Goal: Task Accomplishment & Management: Use online tool/utility

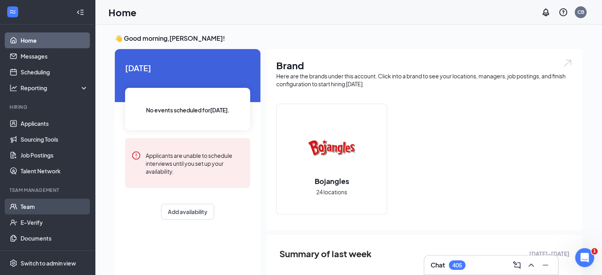
click at [42, 205] on link "Team" at bounding box center [55, 207] width 68 height 16
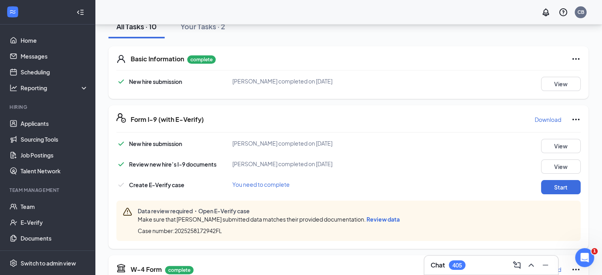
scroll to position [119, 0]
click at [567, 188] on button "Start" at bounding box center [561, 187] width 40 height 14
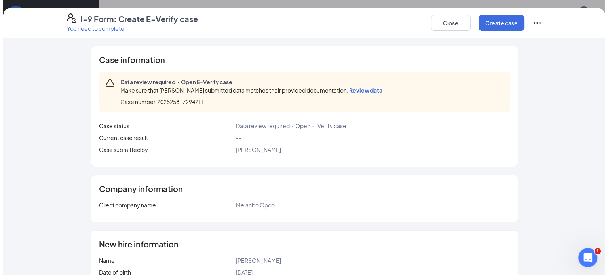
scroll to position [0, 0]
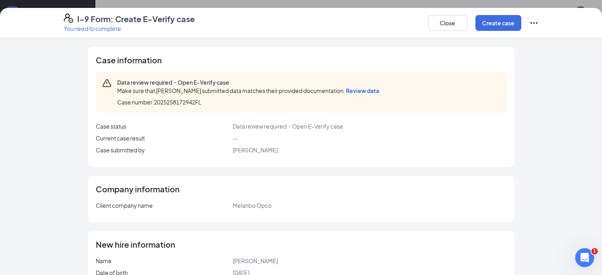
click at [356, 53] on div "Case information Data review required・Open E-Verify case Make sure that Elijah …" at bounding box center [301, 107] width 427 height 120
click at [467, 20] on button "Close" at bounding box center [448, 23] width 40 height 16
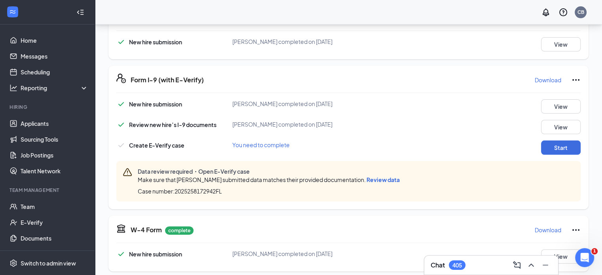
click at [374, 179] on span "Review data" at bounding box center [383, 179] width 33 height 7
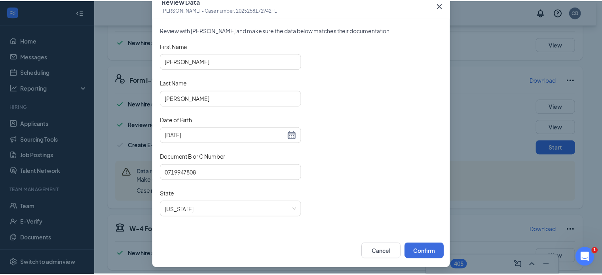
scroll to position [48, 0]
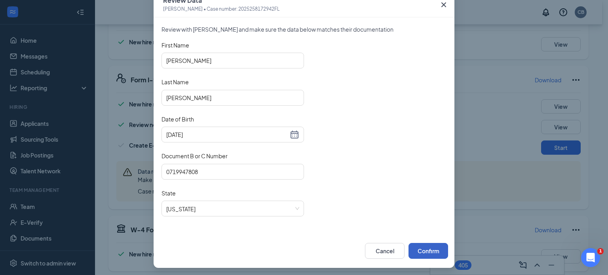
click at [423, 247] on button "Confirm" at bounding box center [429, 251] width 40 height 16
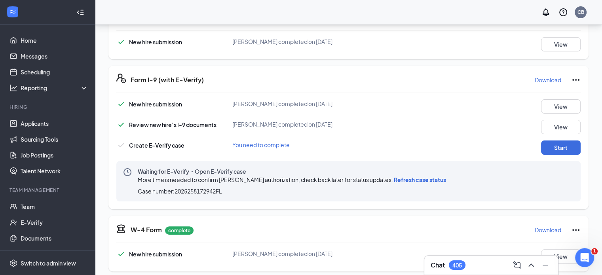
click at [429, 179] on span "Refresh case status" at bounding box center [420, 179] width 52 height 7
click at [550, 155] on div "New hire submission Elijah I Clarke completed on Sep 11, 2025 View Review new h…" at bounding box center [348, 150] width 464 height 102
click at [549, 151] on button "Start" at bounding box center [561, 148] width 40 height 14
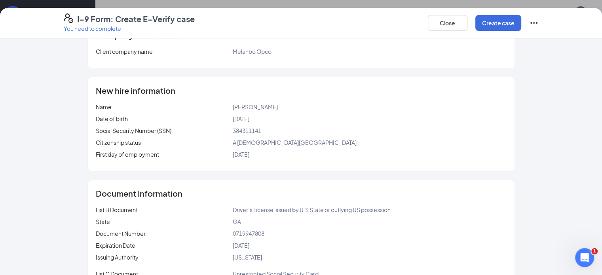
scroll to position [15, 0]
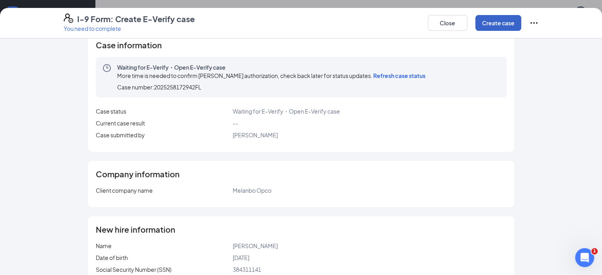
click at [521, 27] on button "Create case" at bounding box center [498, 23] width 46 height 16
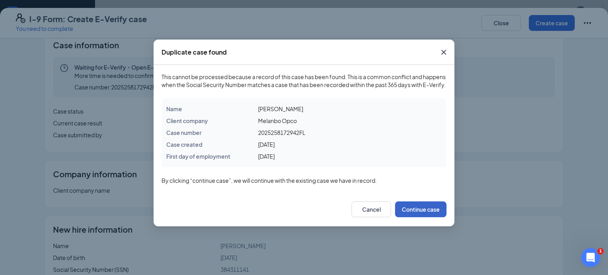
click at [431, 216] on button "Continue case" at bounding box center [420, 209] width 51 height 16
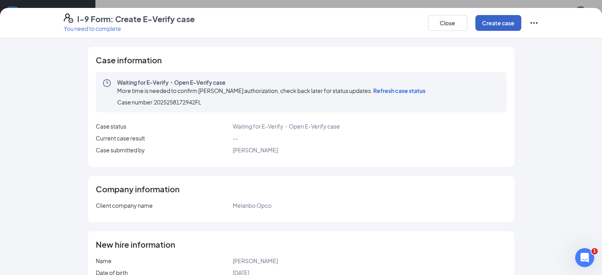
scroll to position [119, 0]
click at [539, 25] on icon "Ellipses" at bounding box center [534, 23] width 10 height 10
click at [521, 23] on button "Create case" at bounding box center [498, 23] width 46 height 16
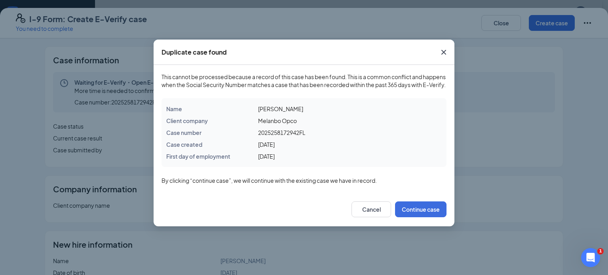
click at [443, 50] on icon "Cross" at bounding box center [444, 53] width 10 height 10
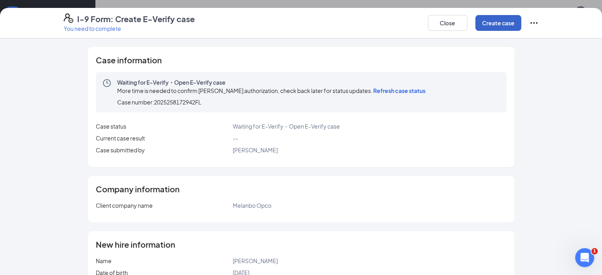
scroll to position [0, 0]
click at [467, 28] on button "Close" at bounding box center [448, 23] width 40 height 16
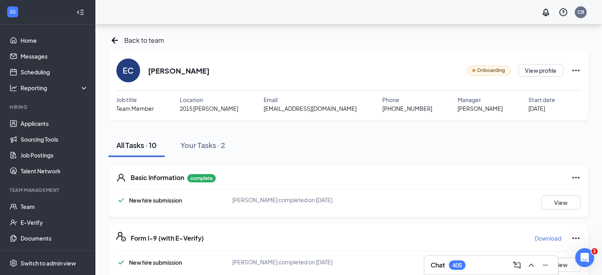
scroll to position [168, 0]
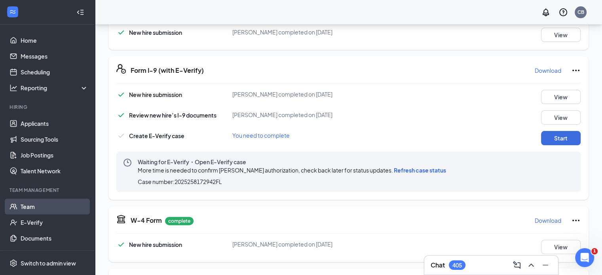
click at [27, 205] on link "Team" at bounding box center [55, 207] width 68 height 16
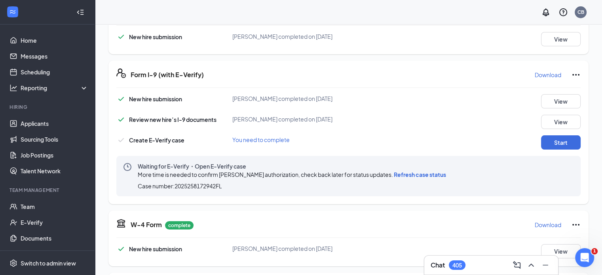
scroll to position [198, 0]
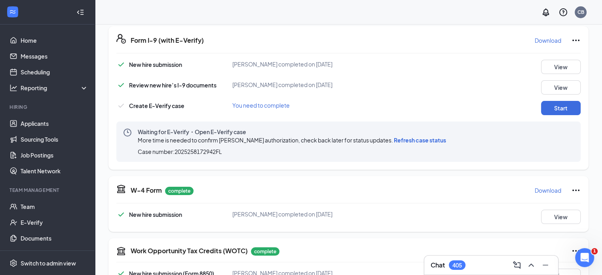
click at [423, 137] on span "Refresh case status" at bounding box center [420, 140] width 52 height 7
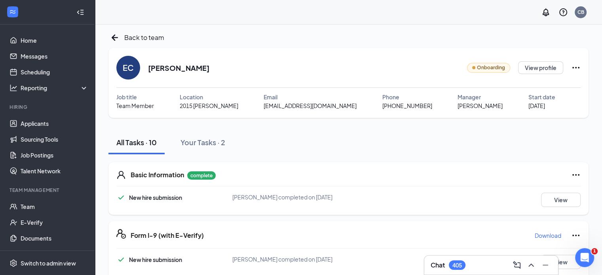
scroll to position [0, 0]
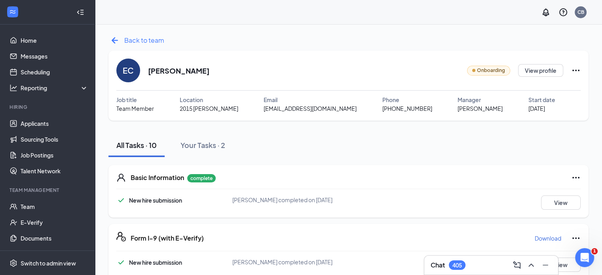
click at [115, 40] on icon "ArrowLeftNew" at bounding box center [114, 40] width 13 height 13
